Goal: Task Accomplishment & Management: Manage account settings

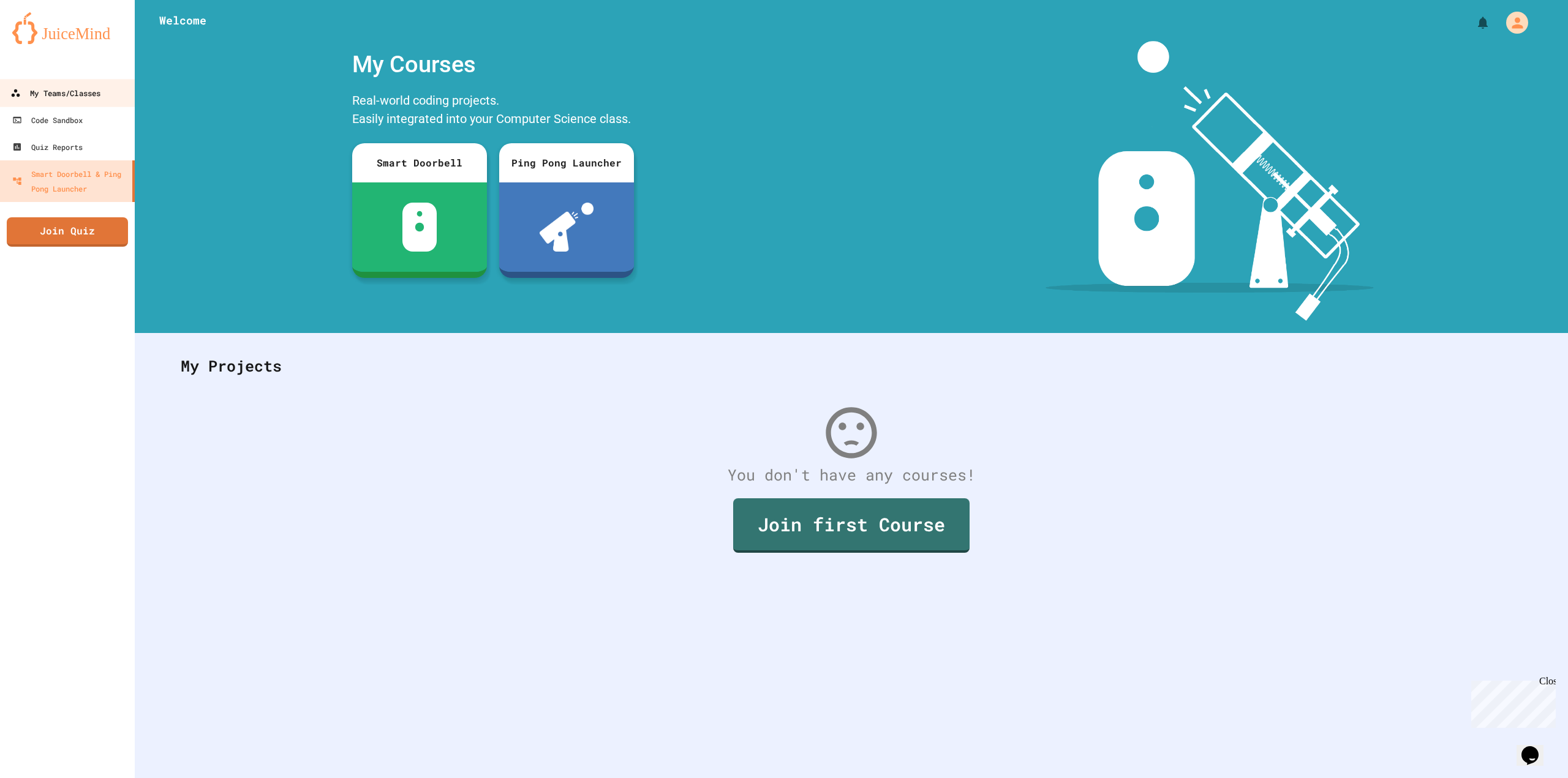
drag, startPoint x: 63, startPoint y: 98, endPoint x: 87, endPoint y: 103, distance: 24.5
click at [64, 98] on div "My Teams/Classes" at bounding box center [56, 94] width 90 height 15
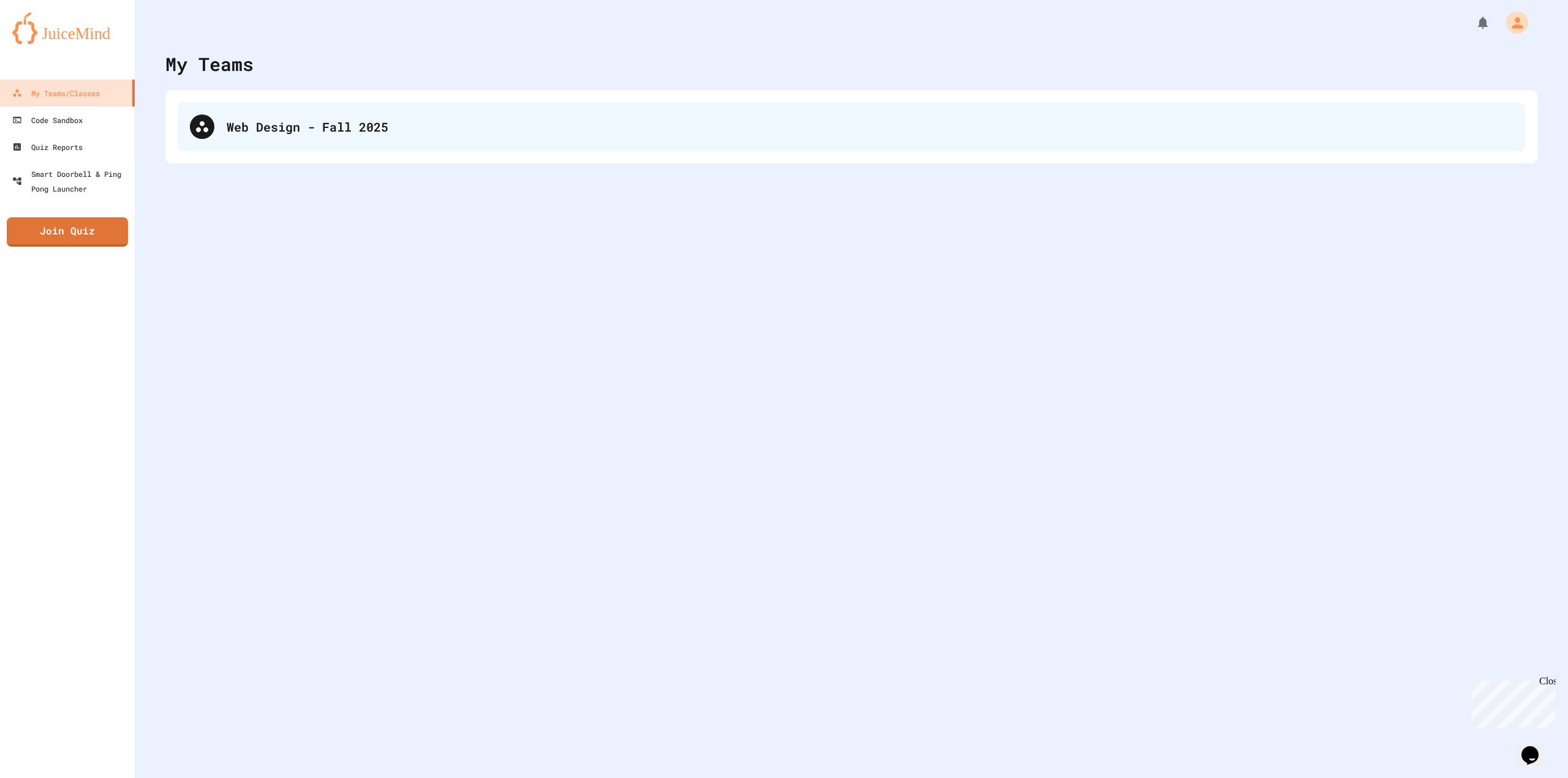
click at [229, 144] on div "Web Design - Fall 2025" at bounding box center [851, 127] width 1348 height 49
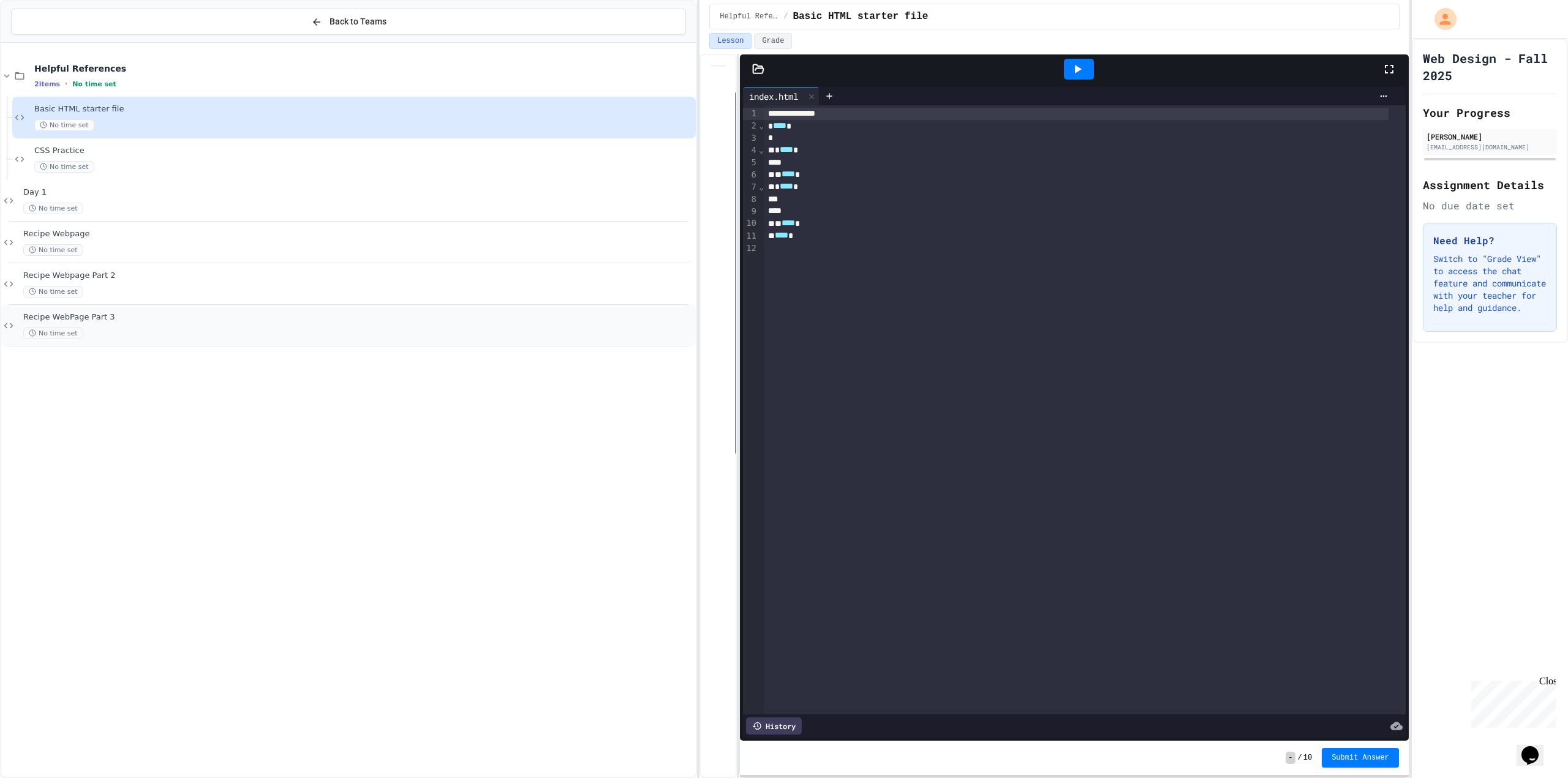
click at [187, 314] on span "Recipe WebPage Part 3" at bounding box center [358, 317] width 670 height 11
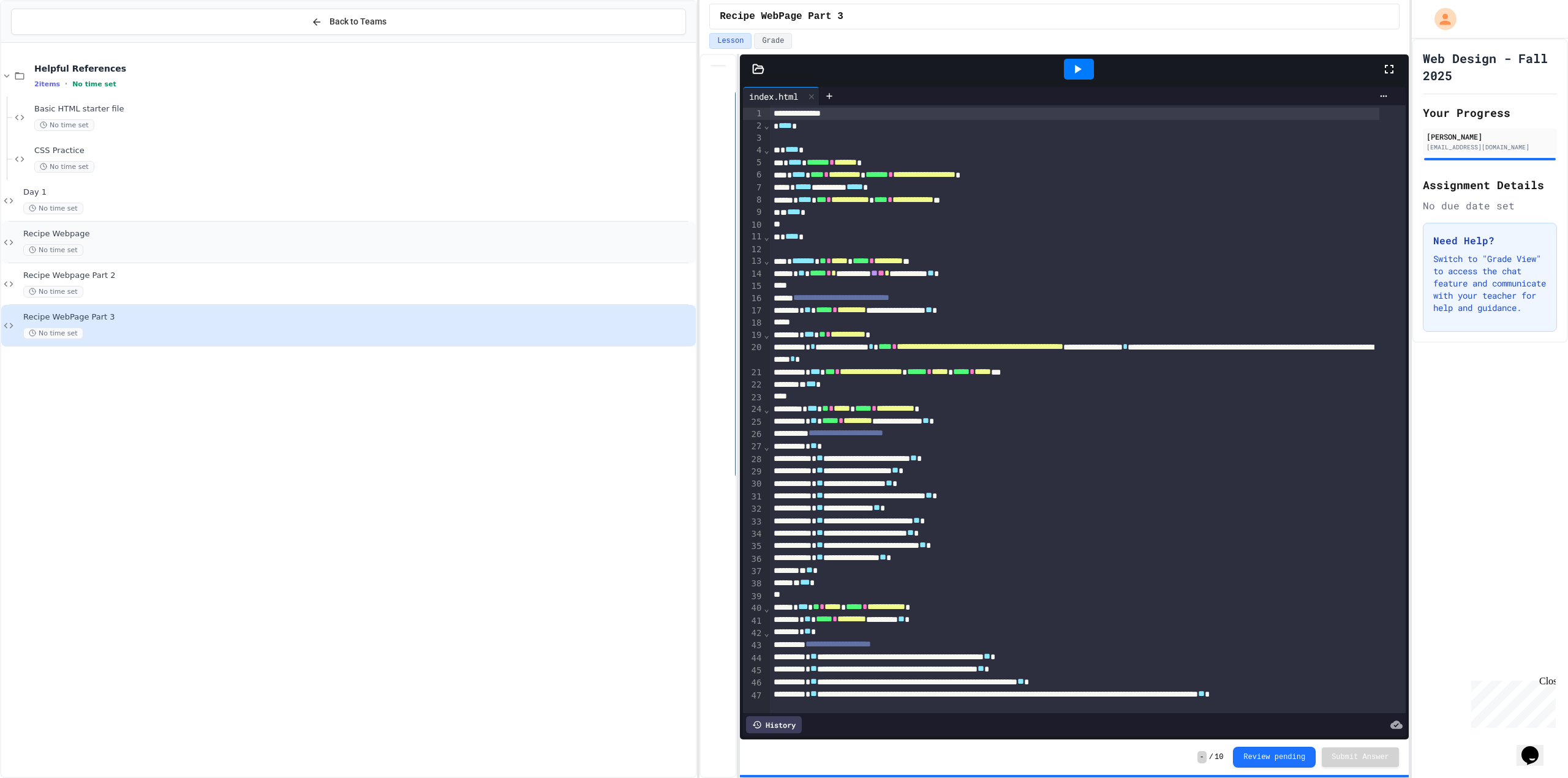
click at [18, 233] on div "Recipe Webpage No time set" at bounding box center [348, 242] width 695 height 42
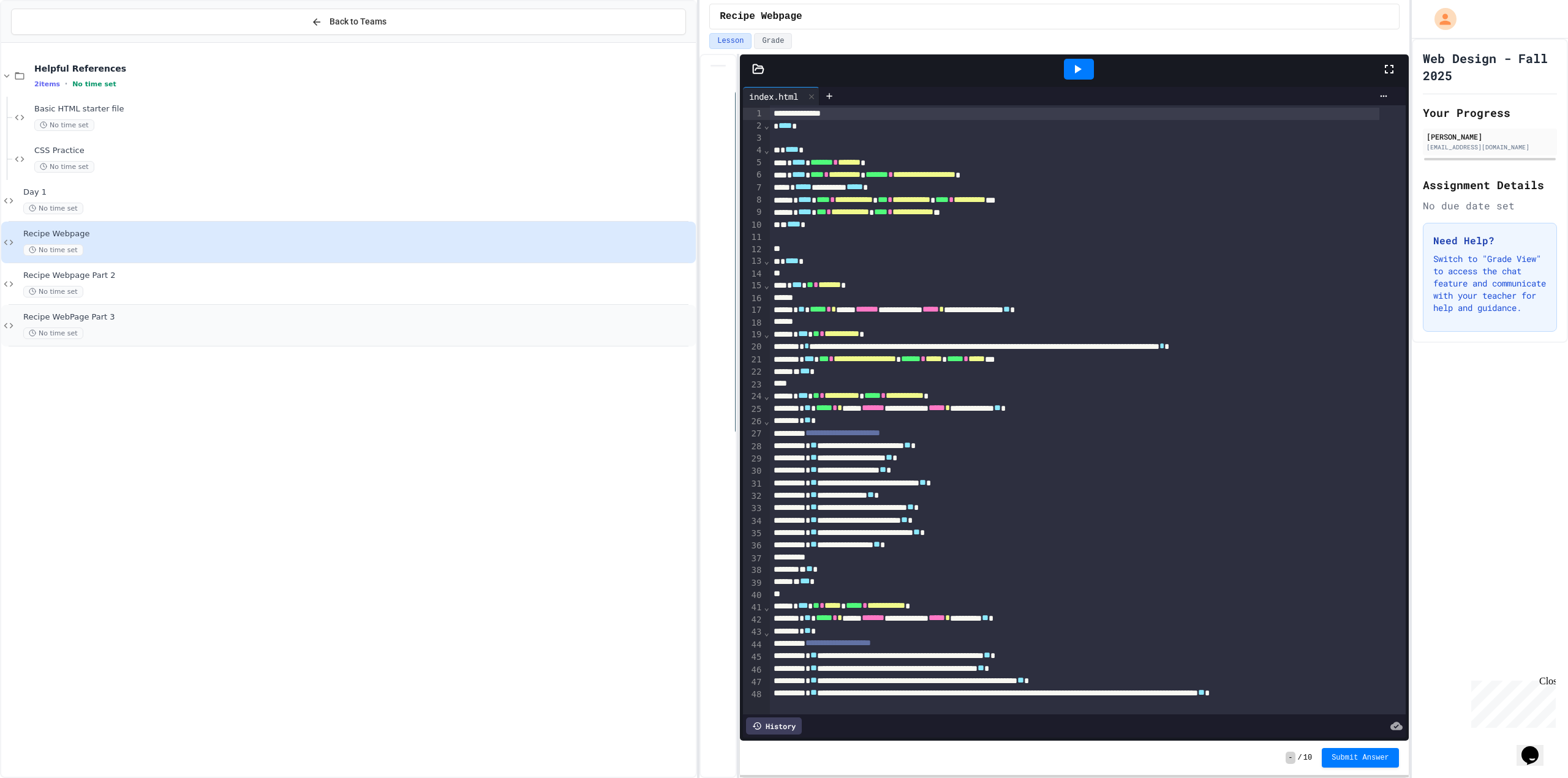
click at [180, 338] on div "No time set" at bounding box center [358, 333] width 670 height 12
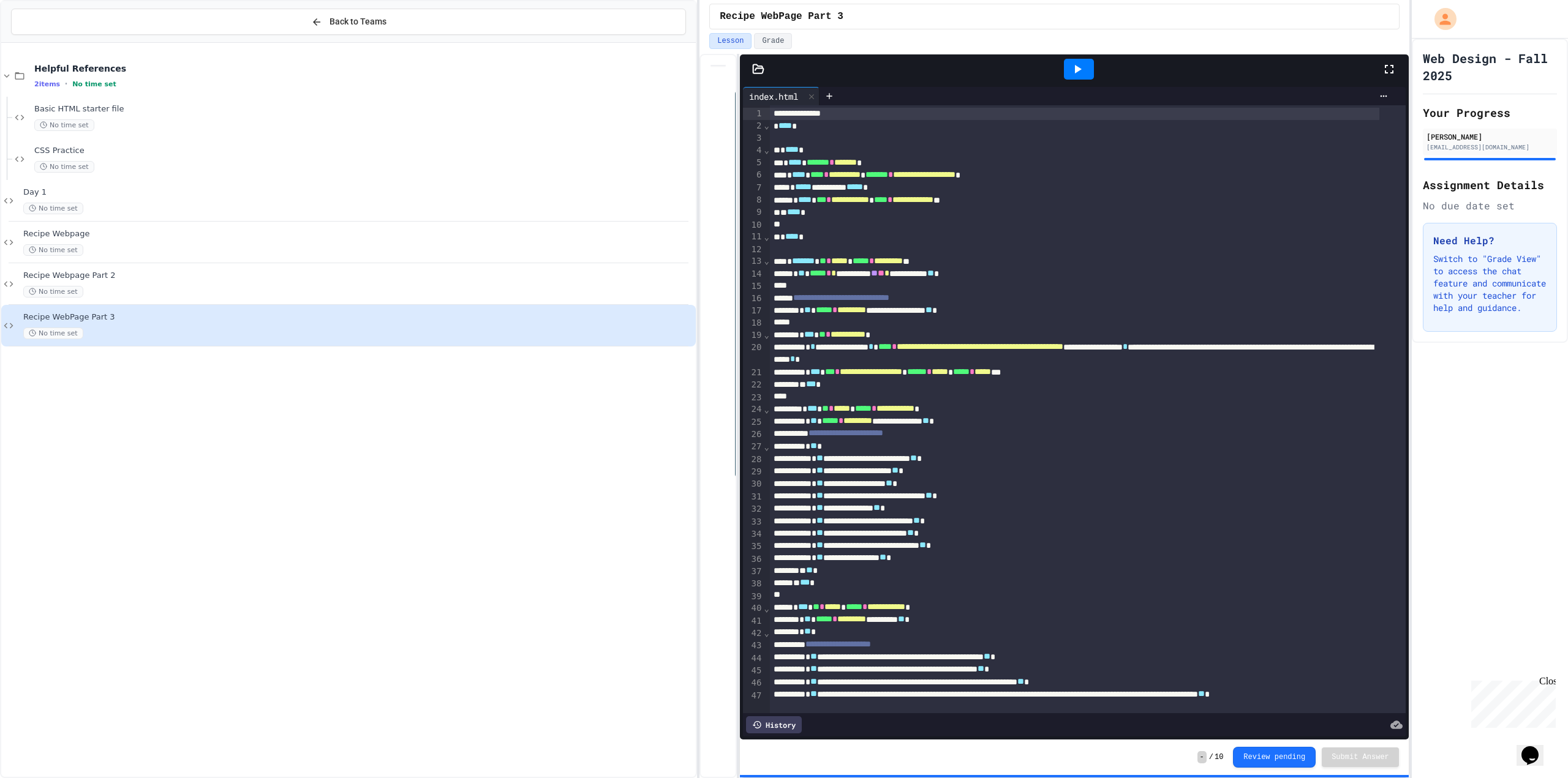
click at [761, 68] on icon at bounding box center [758, 69] width 12 height 12
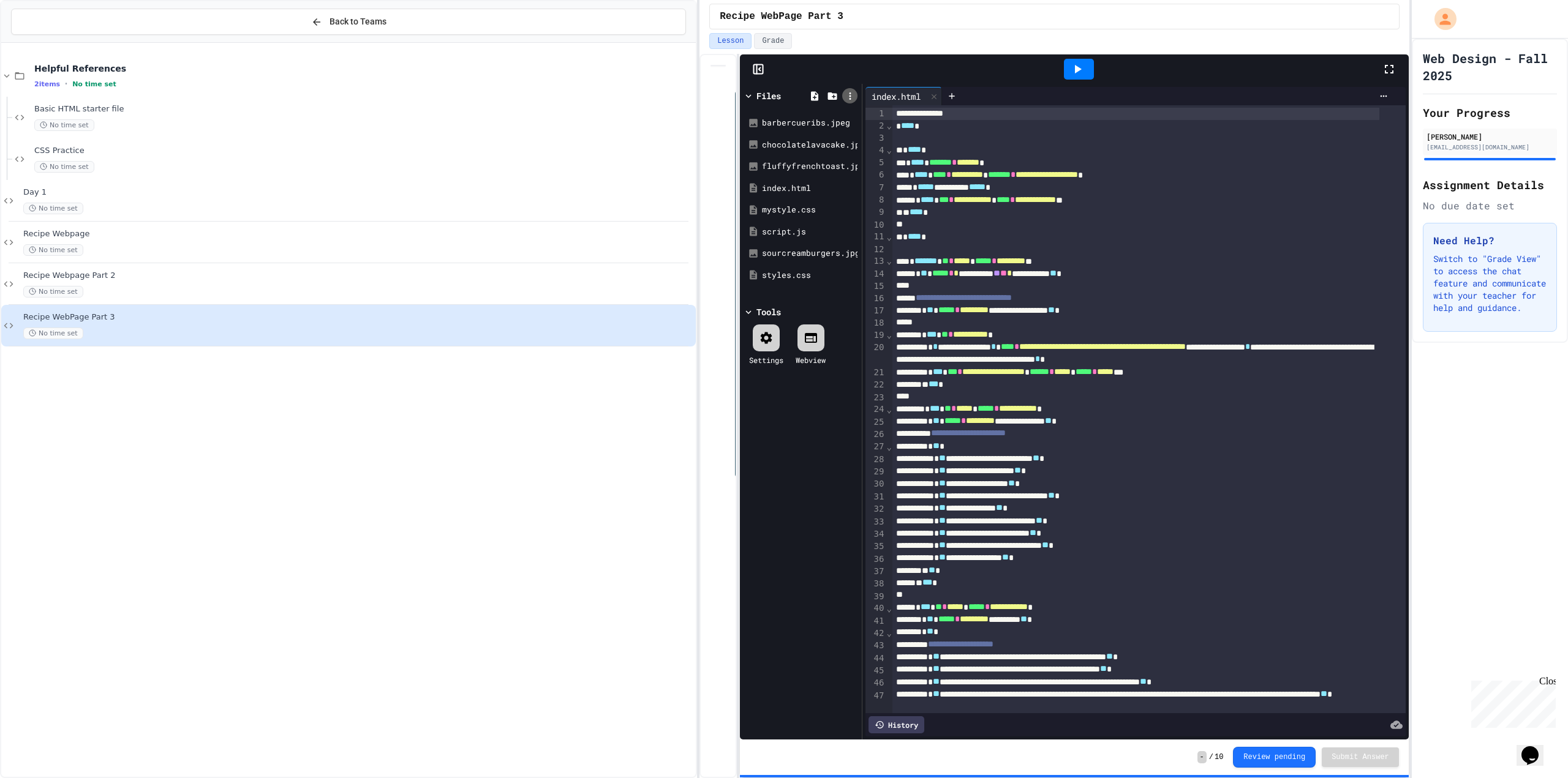
click at [849, 95] on icon at bounding box center [849, 96] width 2 height 7
click at [854, 97] on icon at bounding box center [850, 96] width 11 height 11
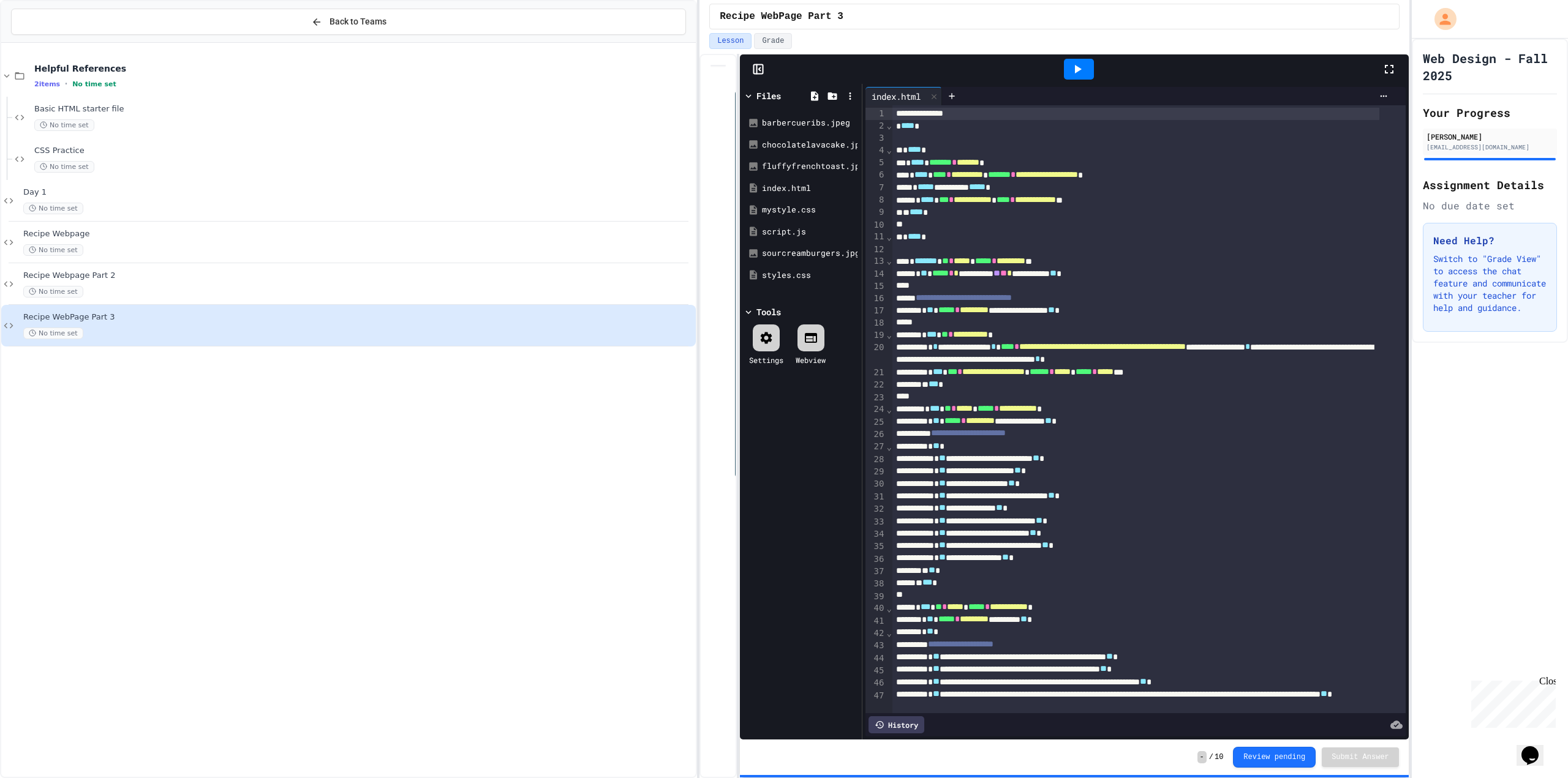
click at [847, 92] on icon at bounding box center [850, 96] width 11 height 11
